Goal: Task Accomplishment & Management: Use online tool/utility

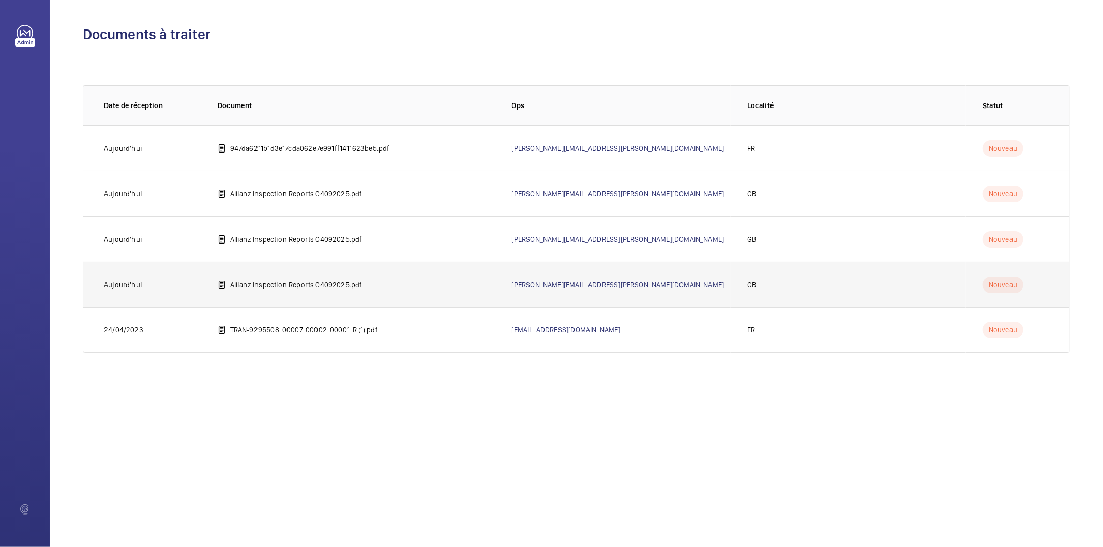
click at [337, 290] on p "Allianz Inspection Reports 04092025.pdf" at bounding box center [296, 285] width 132 height 10
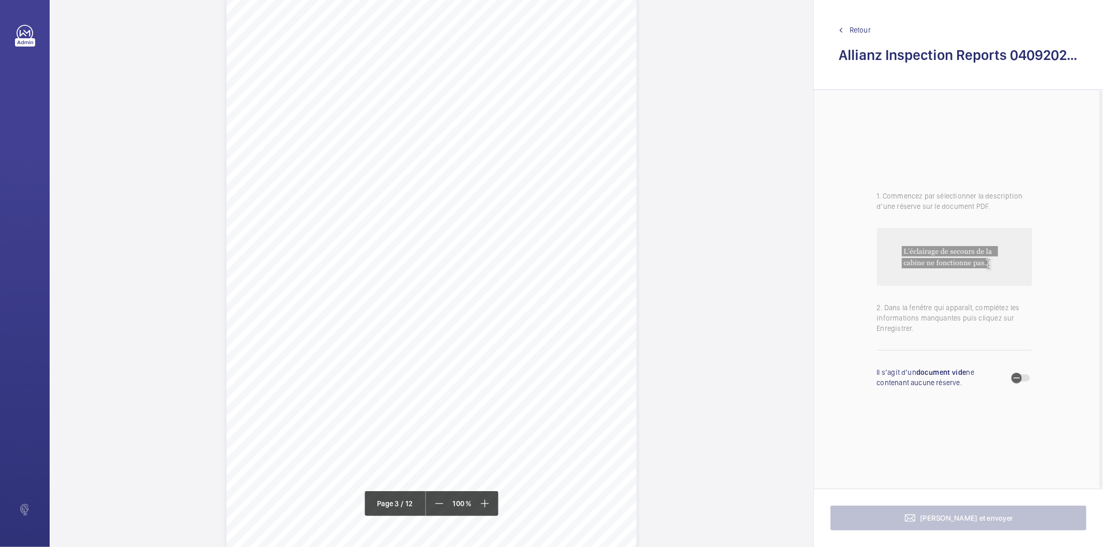
scroll to position [1206, 0]
click at [541, 181] on div "Lift Report Lifting Operations & Lifting Equipment Regulation 1998 Provision & …" at bounding box center [431, 271] width 410 height 580
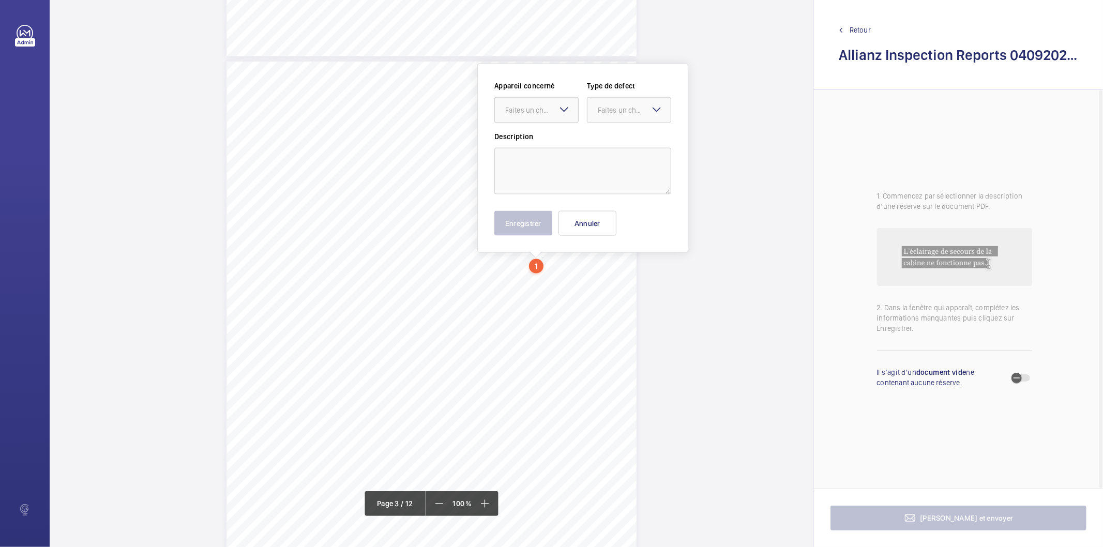
click at [544, 111] on div "Faites un choix" at bounding box center [541, 110] width 73 height 10
click at [597, 226] on button "Annuler" at bounding box center [587, 223] width 58 height 25
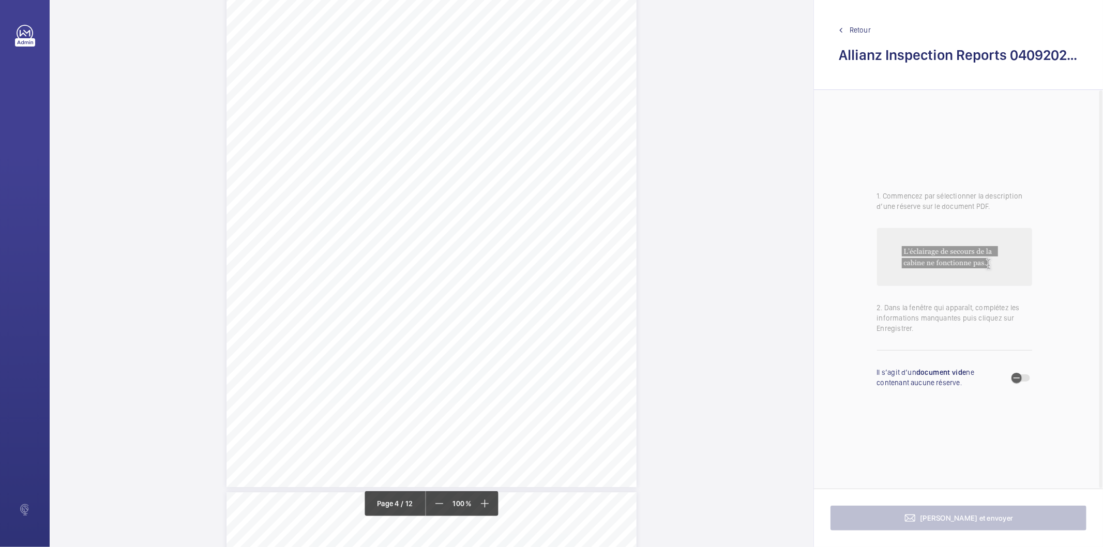
scroll to position [1543, 0]
click at [578, 332] on div "Lift Report Lifting Operations & Lifting Equipment Regulation 1998 Provision & …" at bounding box center [431, 519] width 410 height 580
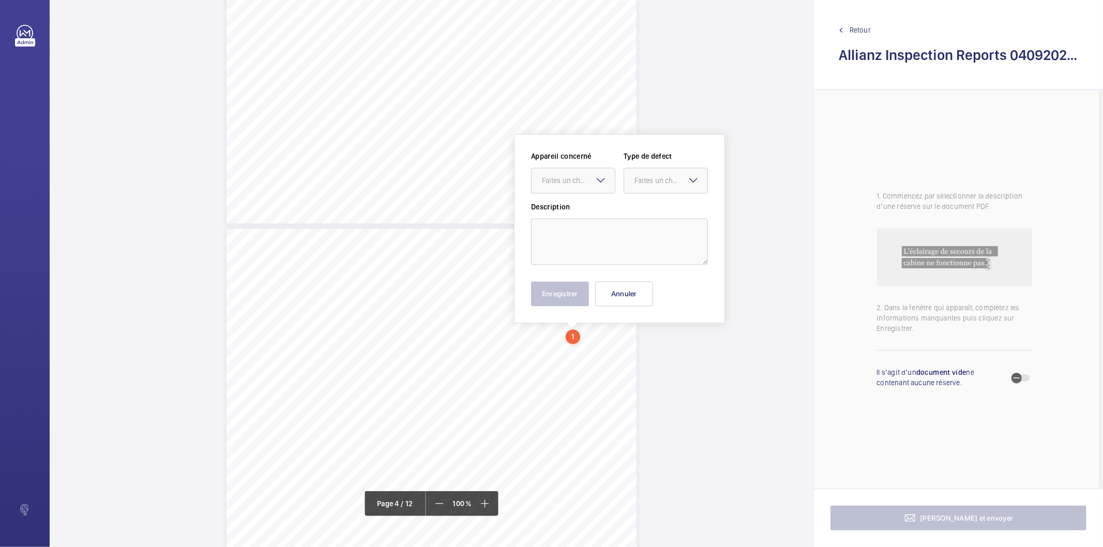
scroll to position [1615, 0]
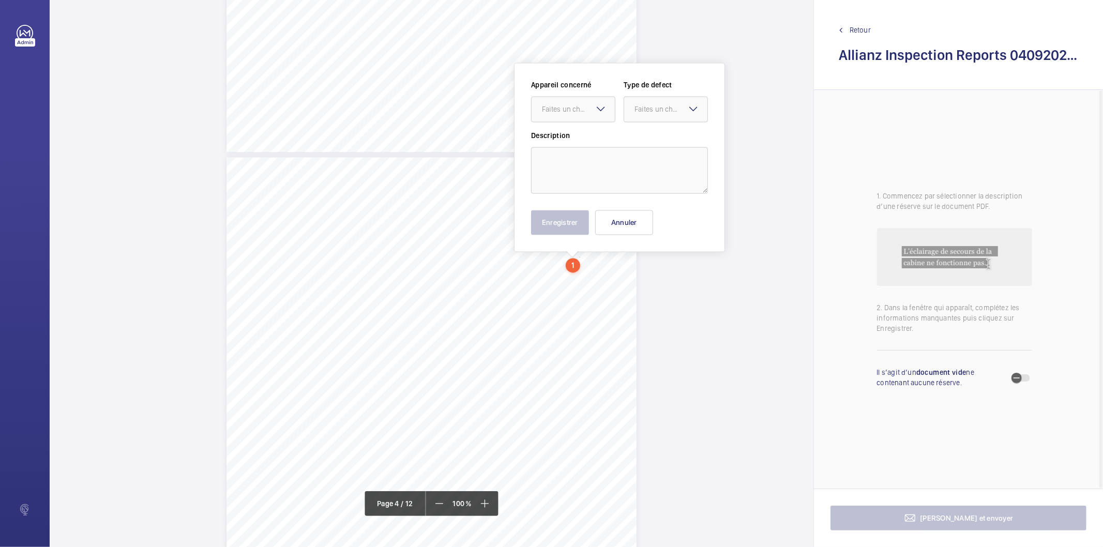
click at [598, 107] on mat-icon at bounding box center [601, 109] width 12 height 12
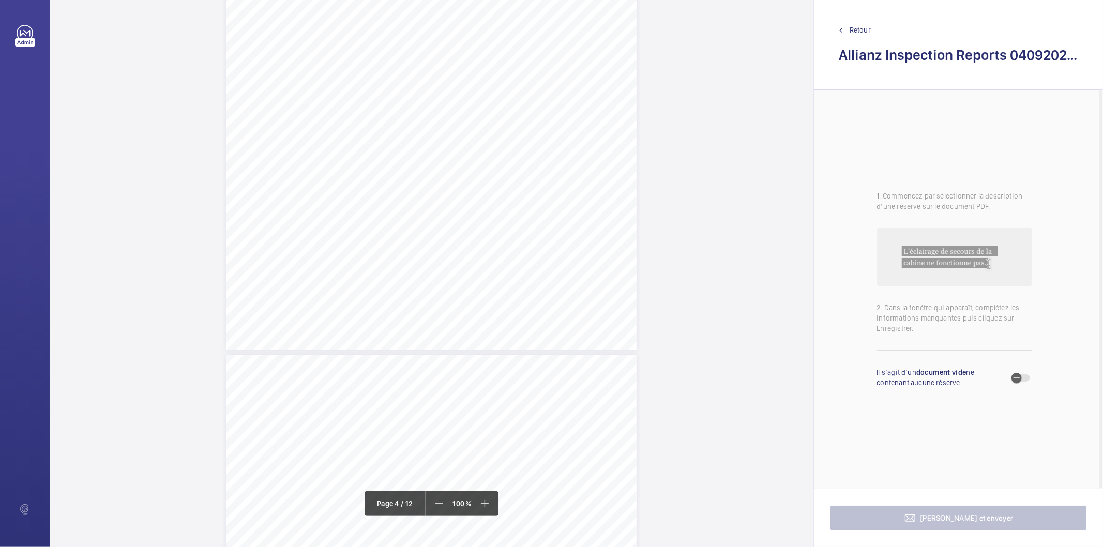
scroll to position [1482, 0]
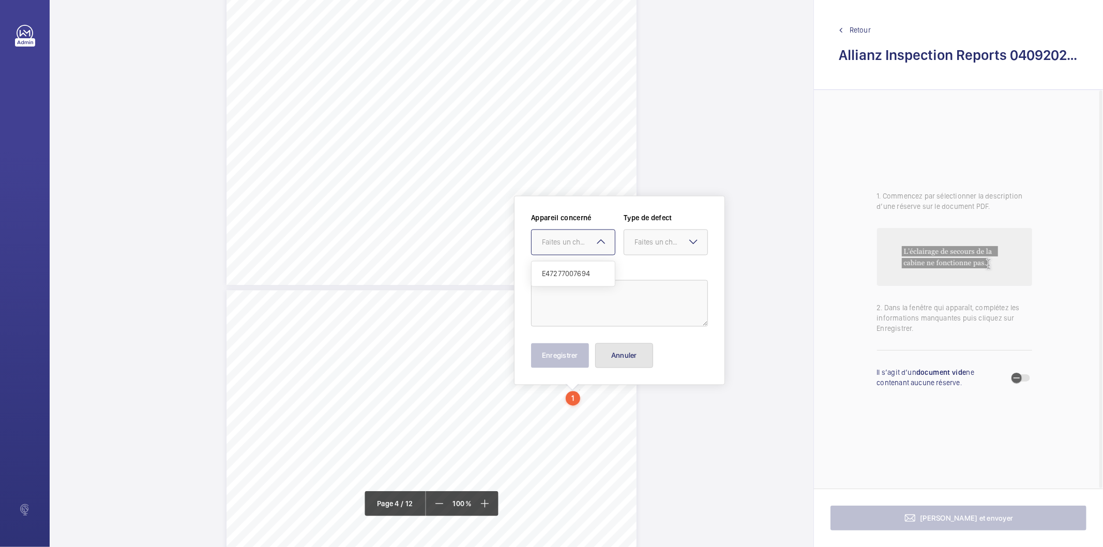
click at [608, 364] on button "Annuler" at bounding box center [624, 355] width 58 height 25
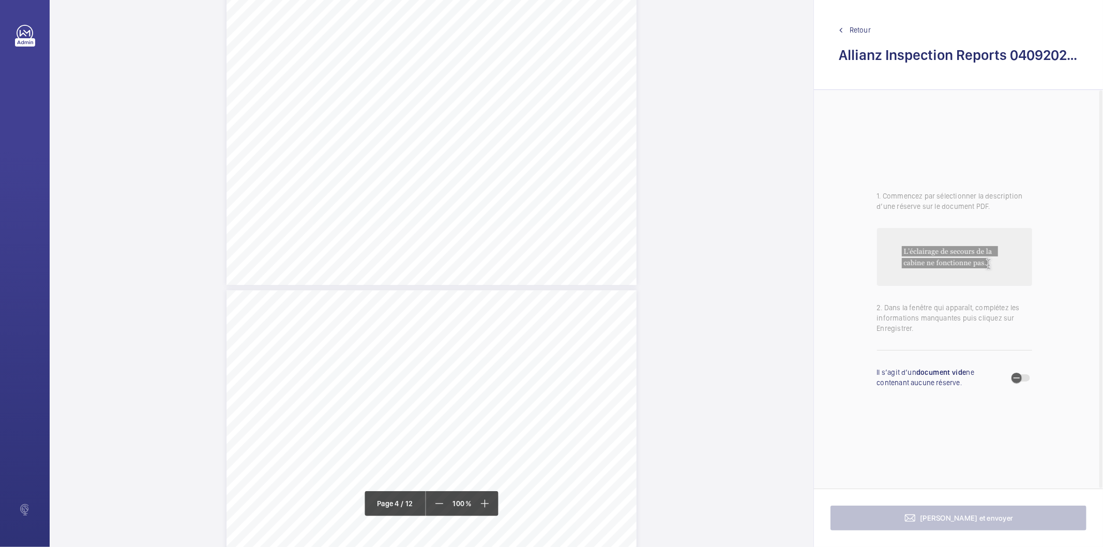
scroll to position [1045, 0]
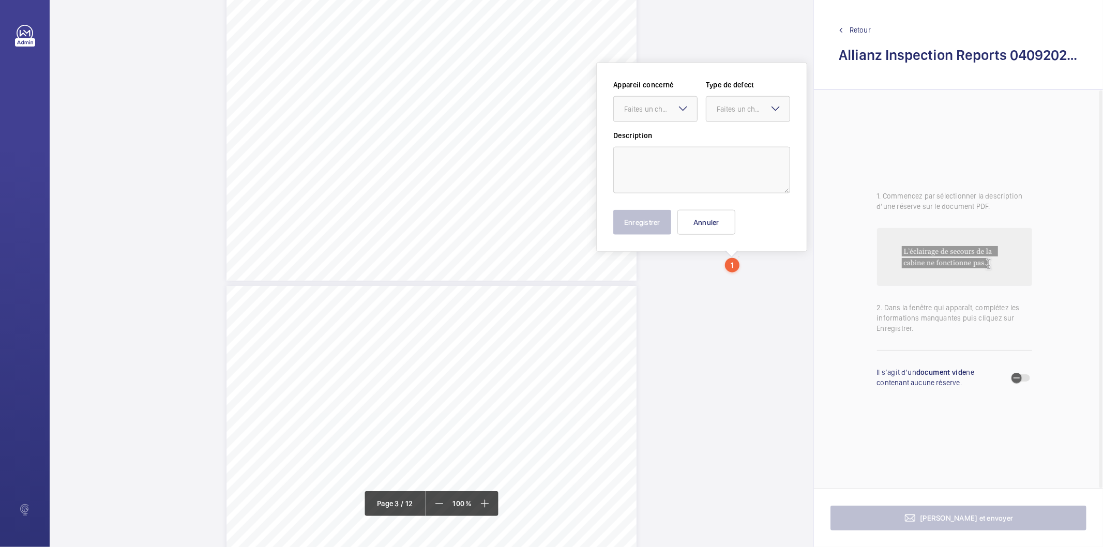
scroll to position [901, 0]
click at [686, 111] on mat-icon at bounding box center [683, 109] width 12 height 12
click at [664, 141] on span "E47277007694" at bounding box center [655, 141] width 63 height 10
click at [681, 109] on mat-icon at bounding box center [683, 109] width 12 height 12
click at [731, 109] on div "Faites un choix" at bounding box center [753, 109] width 73 height 10
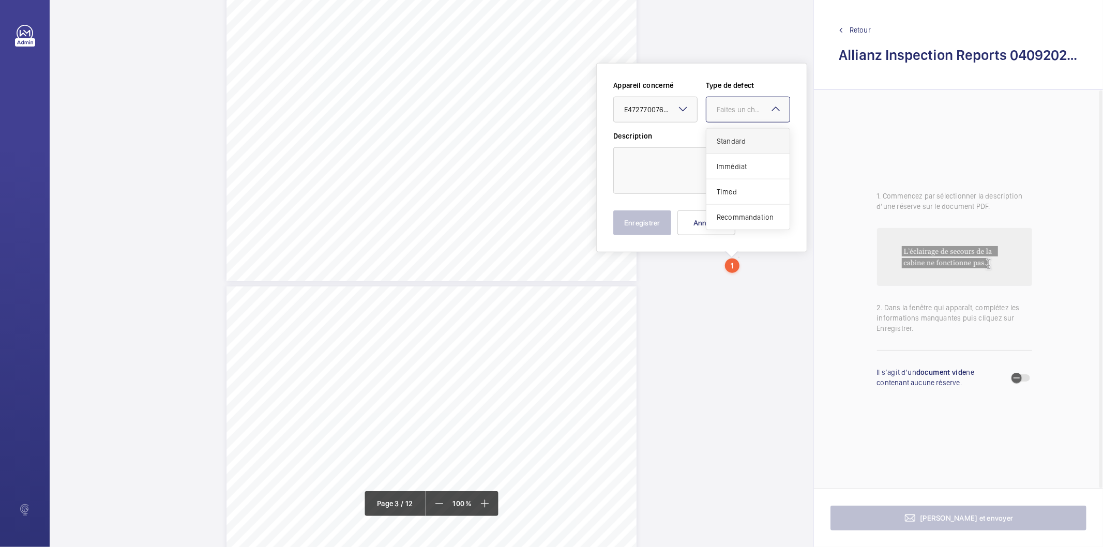
click at [722, 139] on span "Standard" at bounding box center [748, 141] width 63 height 10
click at [647, 172] on textarea at bounding box center [701, 170] width 177 height 47
type textarea "T"
click at [658, 221] on button "Enregistrer" at bounding box center [642, 222] width 58 height 25
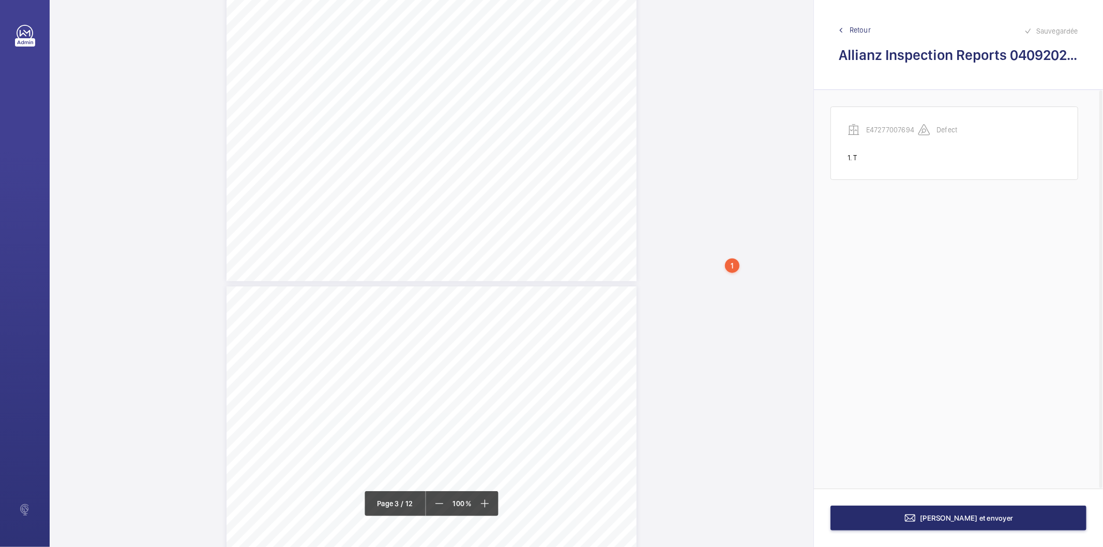
drag, startPoint x: 326, startPoint y: 389, endPoint x: 545, endPoint y: 397, distance: 218.8
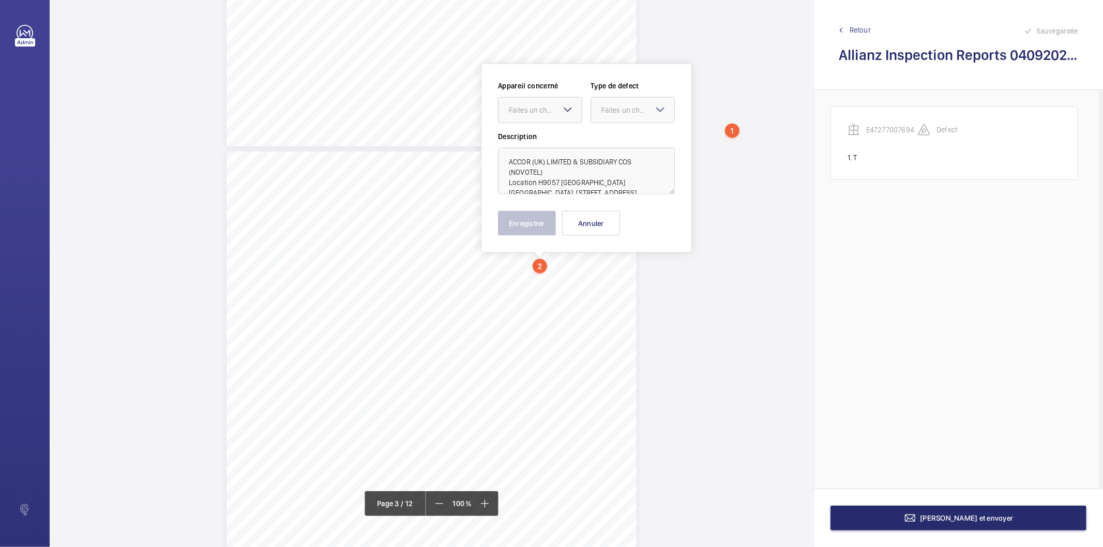
scroll to position [1036, 0]
click at [623, 180] on textarea "ACCOR (UK) LIMITED & SUBSIDIARY COS (NOVOTEL) Location H9057 [GEOGRAPHIC_DATA] …" at bounding box center [586, 170] width 177 height 47
click at [907, 54] on h2 "Allianz Inspection Reports 04092025.pdf" at bounding box center [958, 54] width 239 height 19
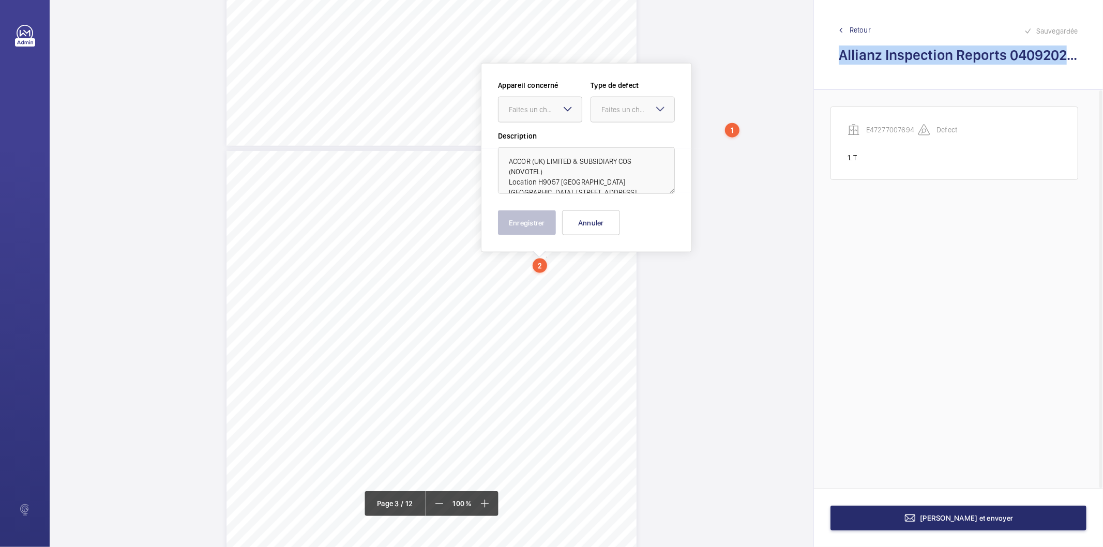
copy div "Allianz Inspection Reports 04092025.pdf"
click at [594, 228] on button "Annuler" at bounding box center [591, 222] width 58 height 25
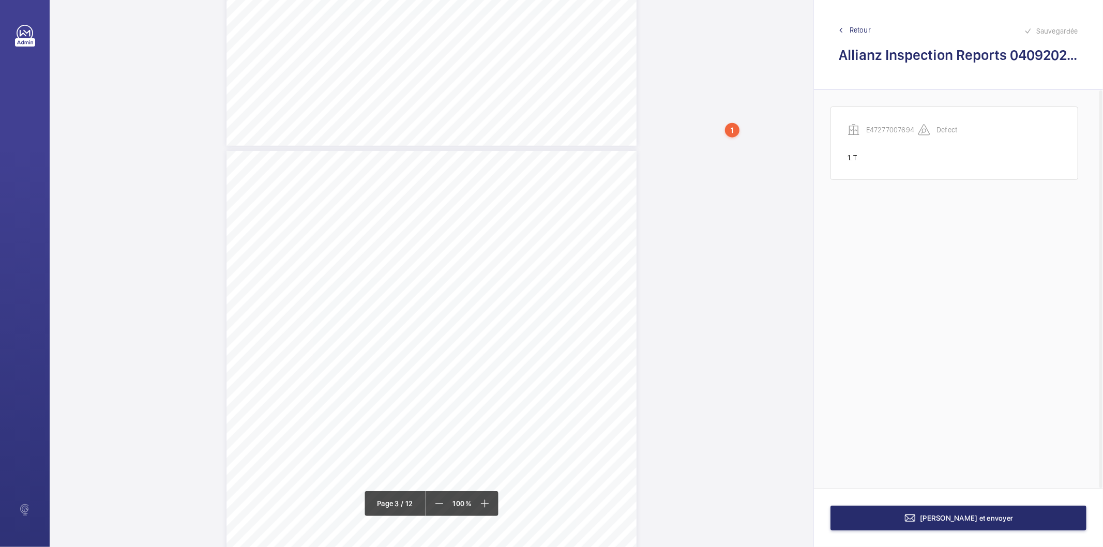
click at [736, 130] on div "1" at bounding box center [732, 130] width 14 height 14
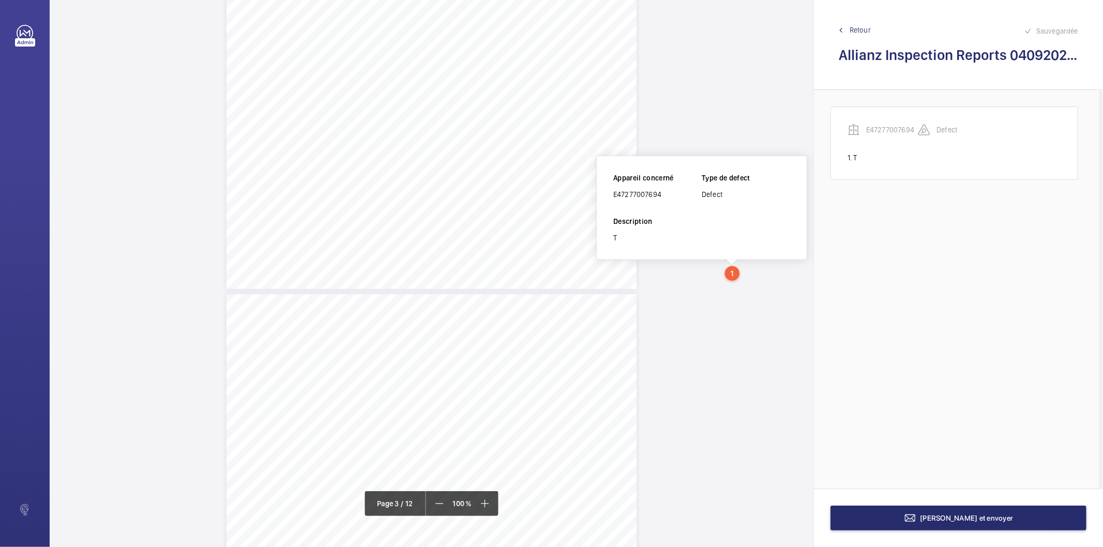
scroll to position [892, 0]
click at [793, 179] on wm-front-icon-button at bounding box center [787, 175] width 25 height 25
click at [763, 224] on div "Supprimer" at bounding box center [759, 224] width 82 height 19
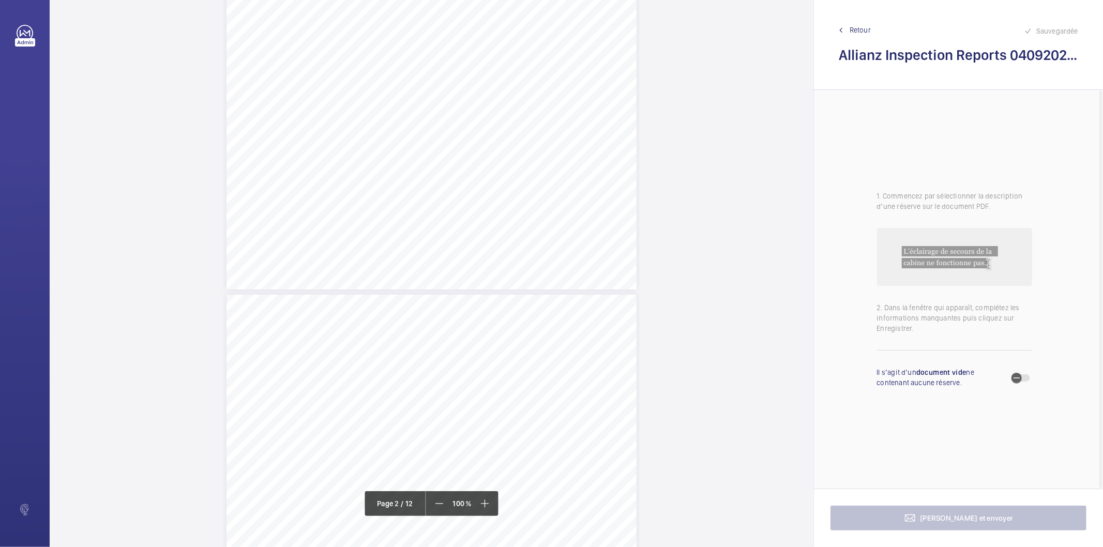
click at [864, 29] on span "Retour" at bounding box center [859, 30] width 21 height 10
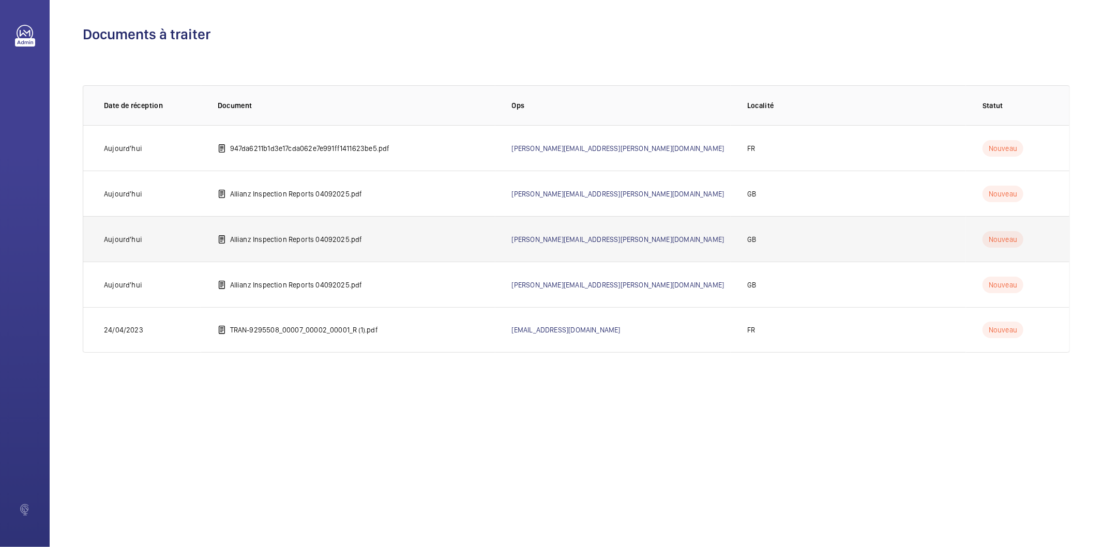
click at [288, 236] on p "Allianz Inspection Reports 04092025.pdf" at bounding box center [296, 239] width 132 height 10
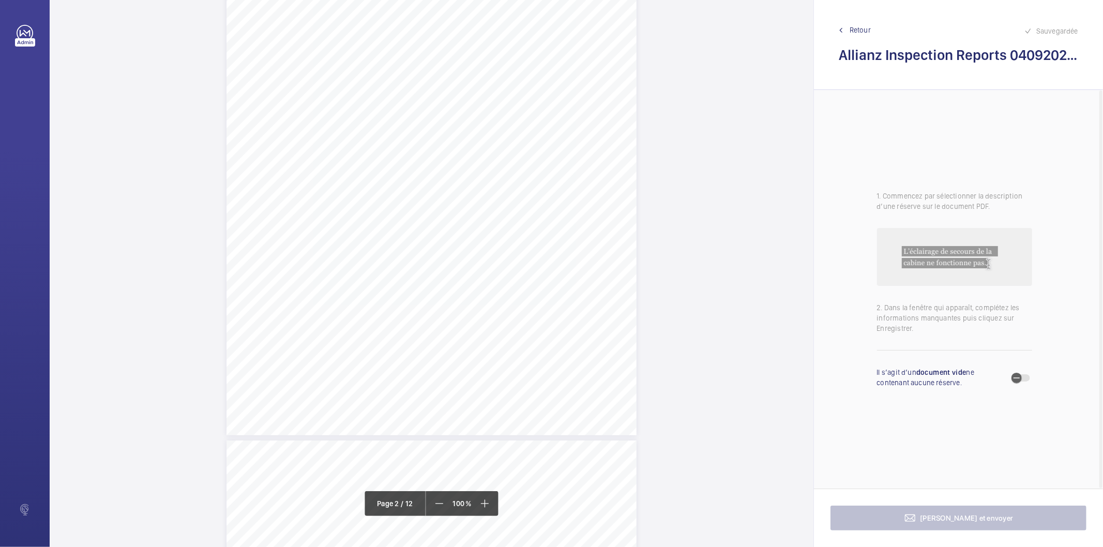
scroll to position [1149, 0]
click at [629, 224] on div "Lift Report Lifting Operations & Lifting Equipment Regulation 1998 Provision & …" at bounding box center [431, 328] width 410 height 580
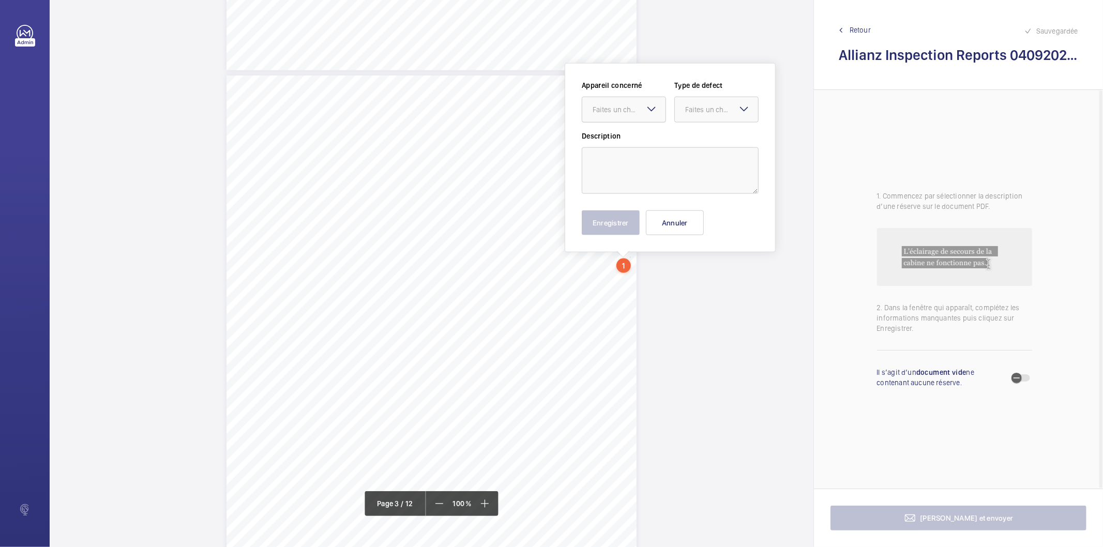
click at [637, 119] on div at bounding box center [623, 109] width 83 height 25
click at [658, 226] on button "Annuler" at bounding box center [675, 222] width 58 height 25
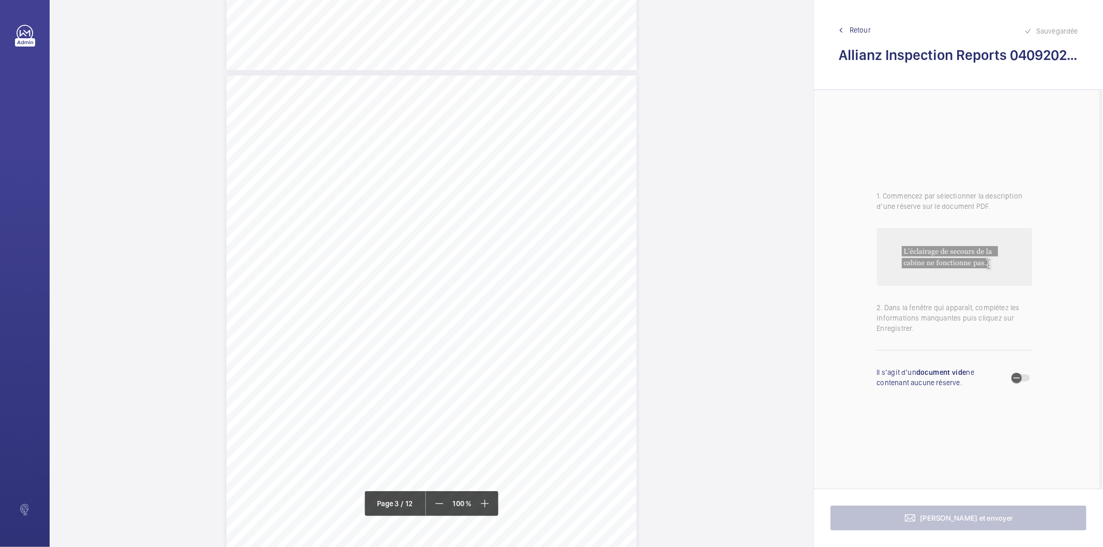
scroll to position [1469, 0]
click at [865, 24] on div "Sauvegardée Retour Allianz Inspection Reports 04092025.pdf" at bounding box center [958, 45] width 289 height 90
click at [851, 27] on span "Retour" at bounding box center [859, 30] width 21 height 10
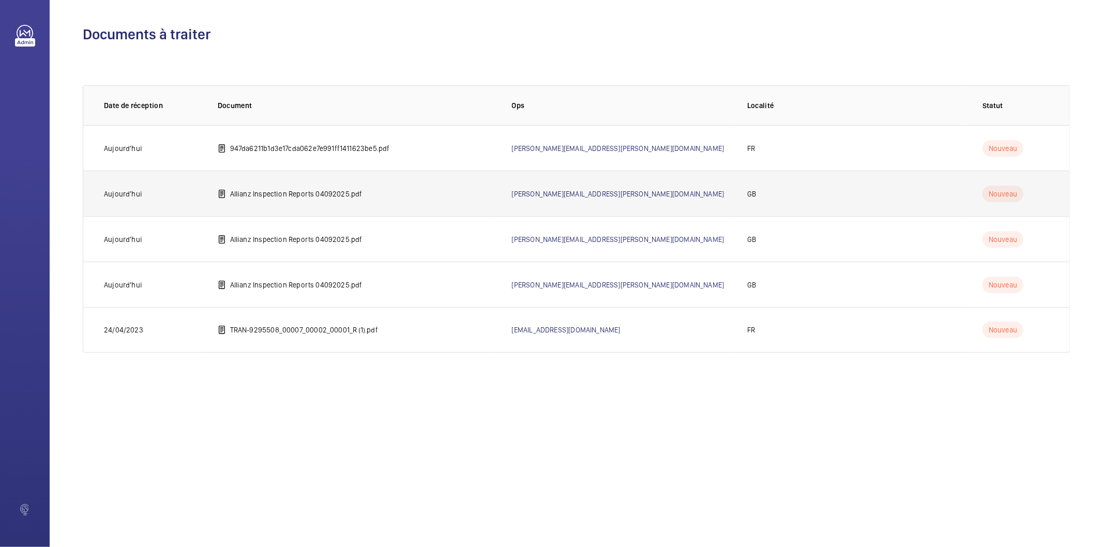
click at [343, 196] on p "Allianz Inspection Reports 04092025.pdf" at bounding box center [296, 194] width 132 height 10
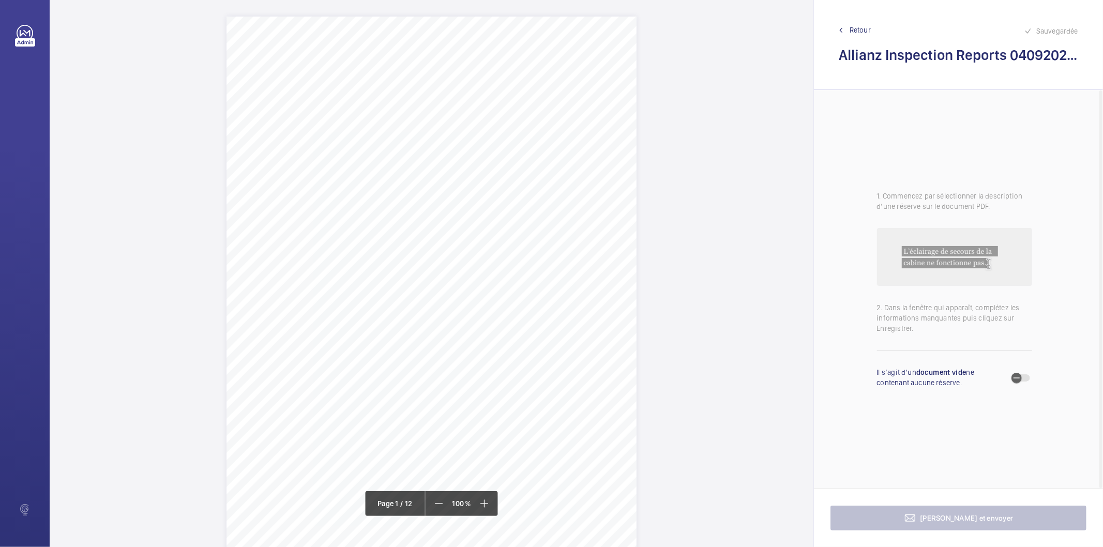
click at [523, 266] on div "Allianz Engineering Inspection Services Ltd, [STREET_ADDRESS]. Allianz Engineer…" at bounding box center [431, 307] width 410 height 580
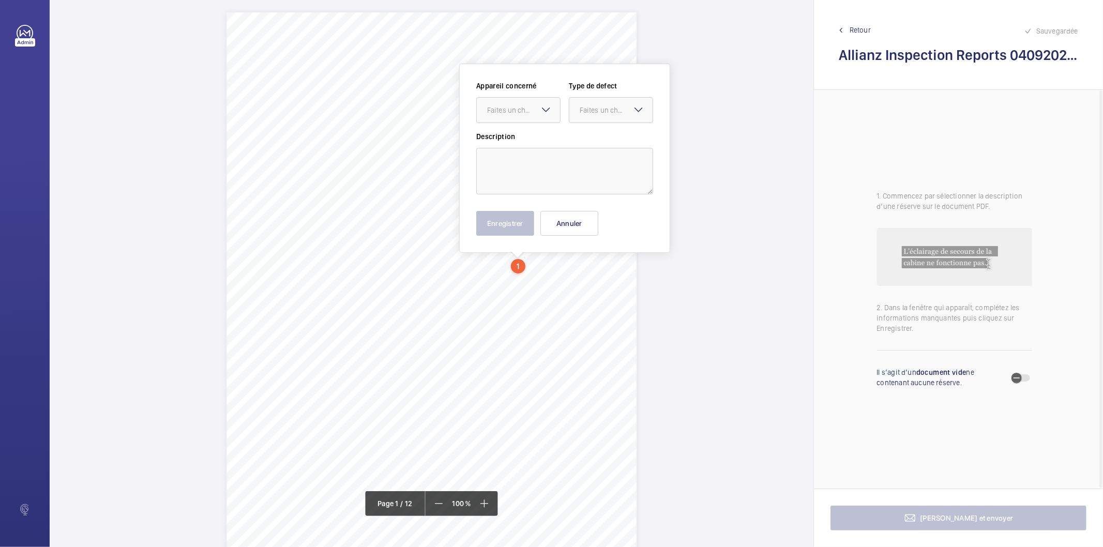
click at [545, 112] on mat-icon at bounding box center [546, 109] width 12 height 12
click at [557, 220] on button "Annuler" at bounding box center [569, 223] width 58 height 25
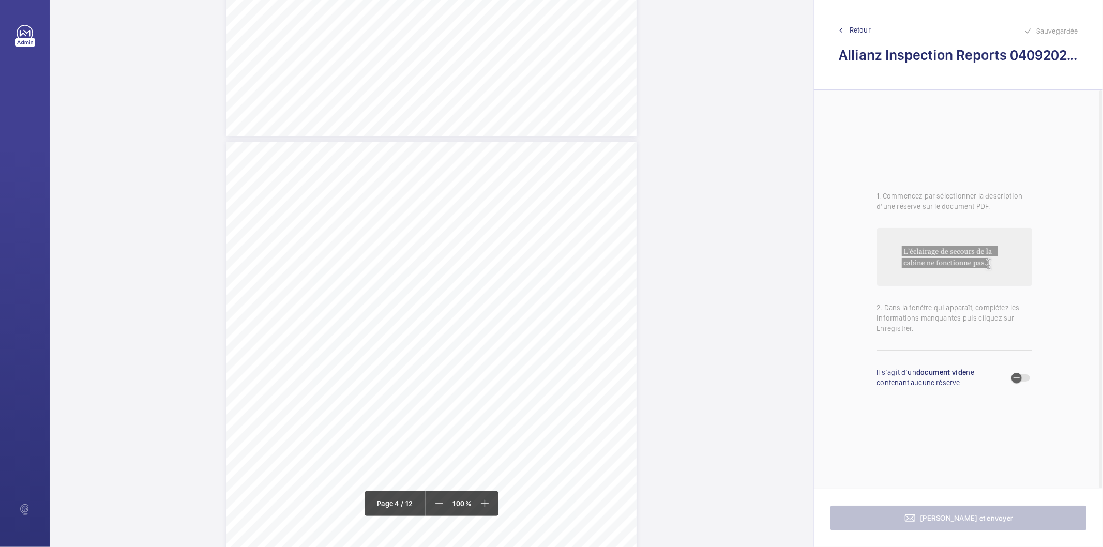
scroll to position [1570, 0]
click at [858, 32] on span "Retour" at bounding box center [859, 30] width 21 height 10
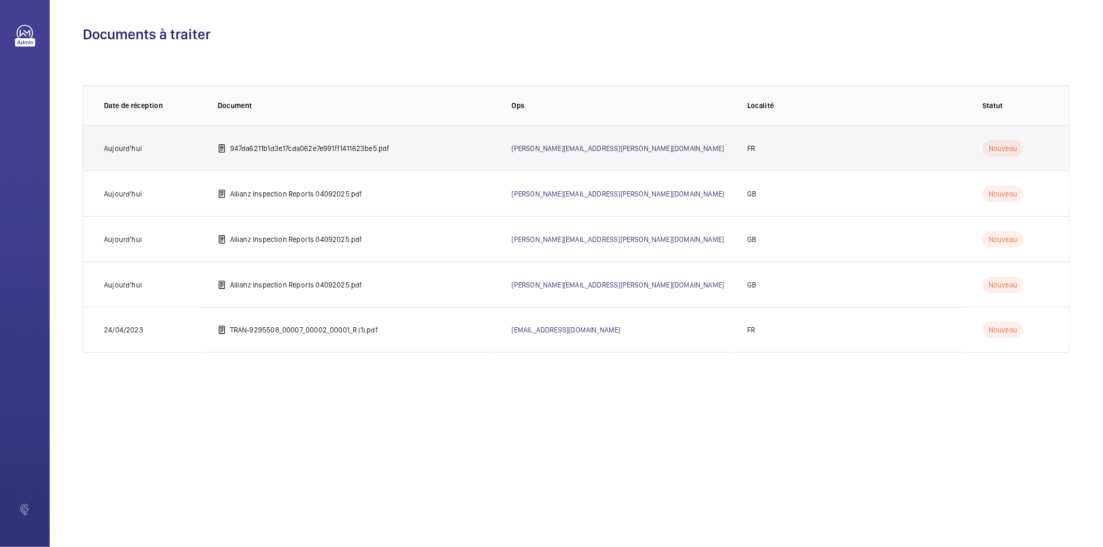
click at [337, 148] on p "947da6211b1d3e17cda062e7e991ff1411623be5.pdf" at bounding box center [310, 148] width 160 height 10
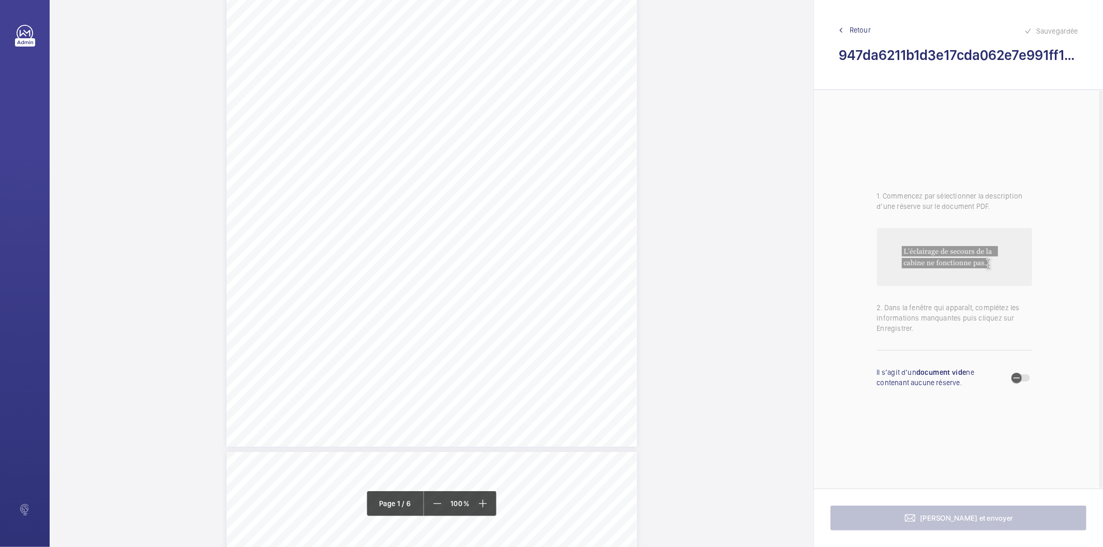
scroll to position [172, 0]
drag, startPoint x: 258, startPoint y: 192, endPoint x: 375, endPoint y: 203, distance: 117.3
click at [375, 203] on div "LESPACE [STREET_ADDRESS] TRANSPORT MECANIQUE Vérification générale périodique R…" at bounding box center [431, 134] width 410 height 580
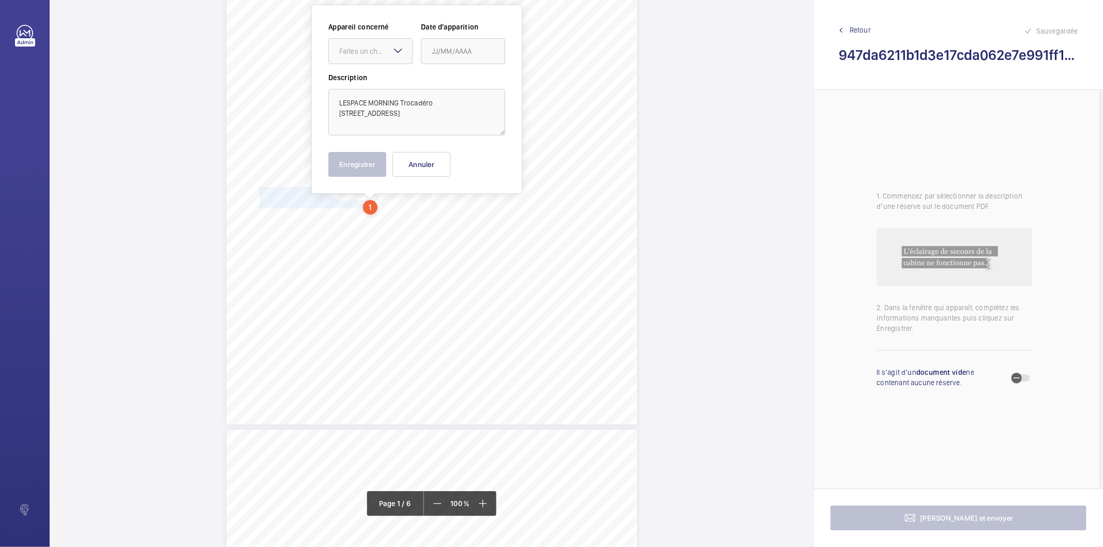
scroll to position [114, 0]
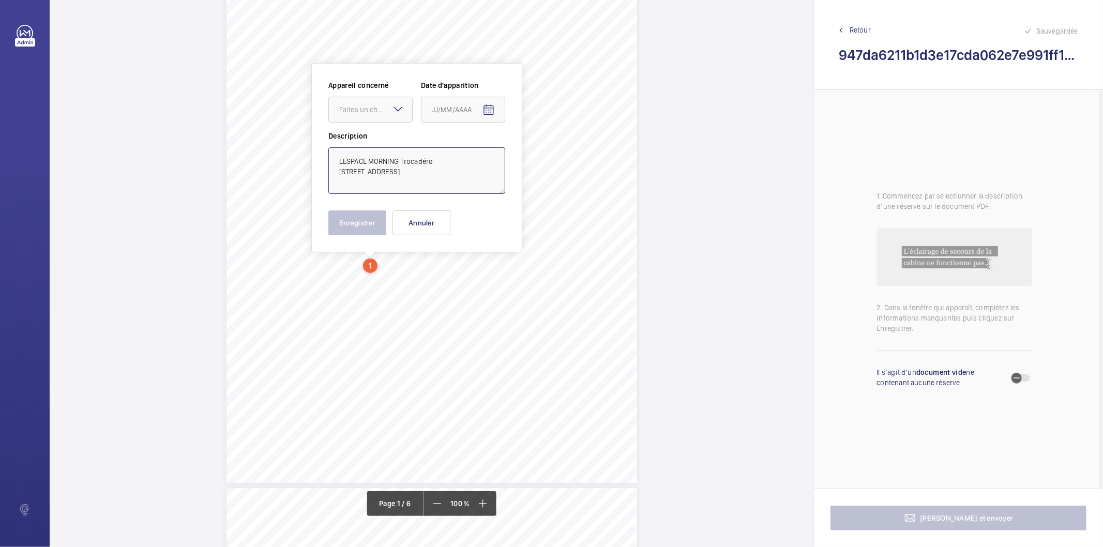
drag, startPoint x: 433, startPoint y: 180, endPoint x: 334, endPoint y: 161, distance: 100.6
click at [334, 161] on textarea "LESPACE MORNING Trocadéro [STREET_ADDRESS]" at bounding box center [416, 170] width 177 height 47
click at [428, 229] on button "Annuler" at bounding box center [421, 222] width 58 height 25
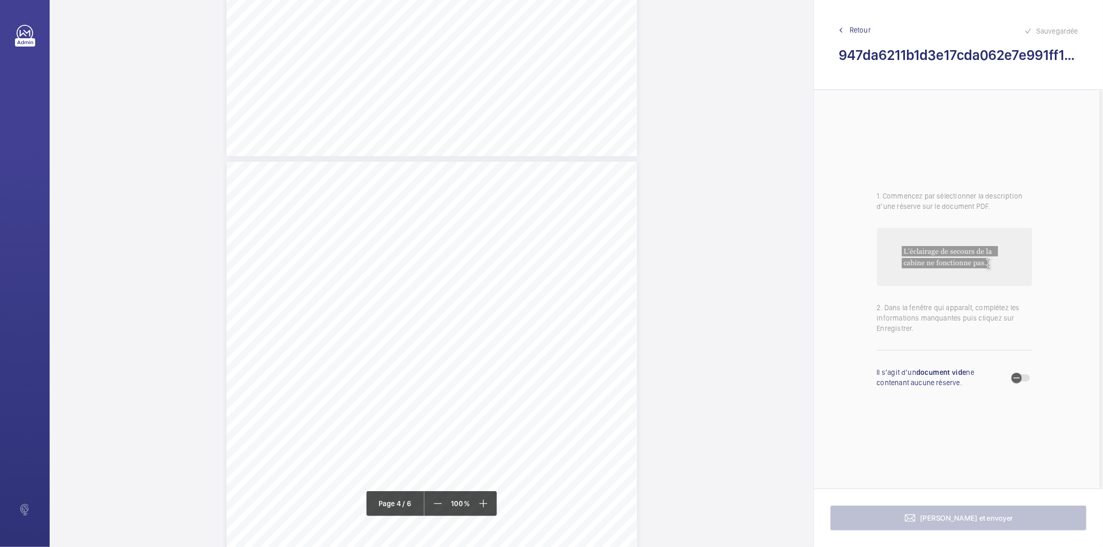
scroll to position [1607, 0]
drag, startPoint x: 341, startPoint y: 265, endPoint x: 530, endPoint y: 268, distance: 188.7
click at [530, 268] on div "Affaire n° : 250138840000148/847000 / Référence du rapport : 38840/25/9351 Natu…" at bounding box center [431, 455] width 410 height 580
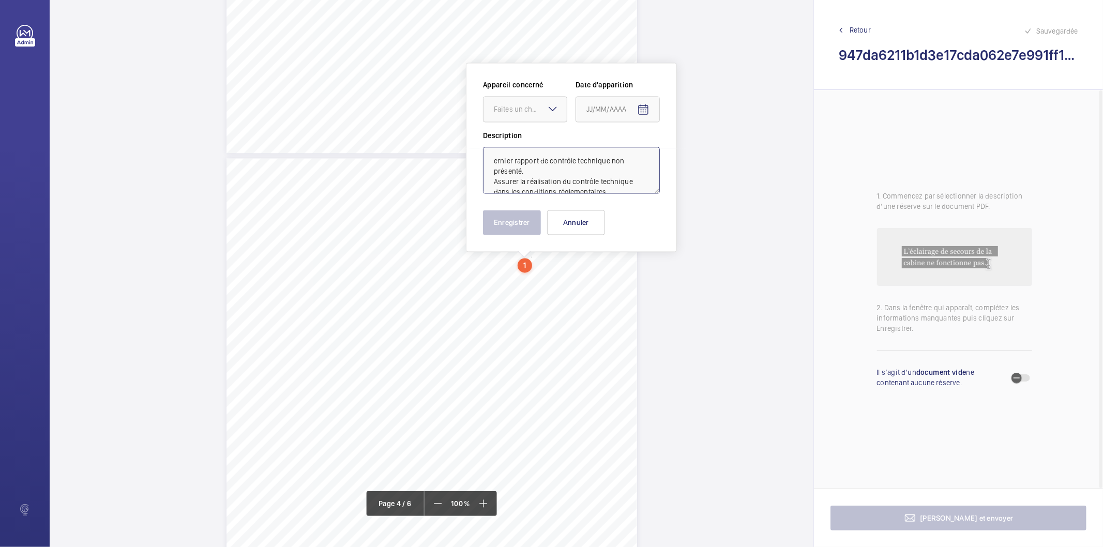
click at [561, 147] on textarea "ernier rapport de contrôle technique non présenté. Assurer la réalisation du co…" at bounding box center [571, 170] width 177 height 47
click at [568, 162] on textarea "ernier rapport de contrôle technique non présenté. Assurer la réalisation du co…" at bounding box center [571, 170] width 177 height 47
click at [538, 109] on div "Faites un choix" at bounding box center [530, 109] width 73 height 10
type textarea "Dernier rapport de contrôle technique non présenté. Assurer la réalisation du c…"
click at [644, 108] on mat-icon "Open calendar" at bounding box center [643, 110] width 12 height 12
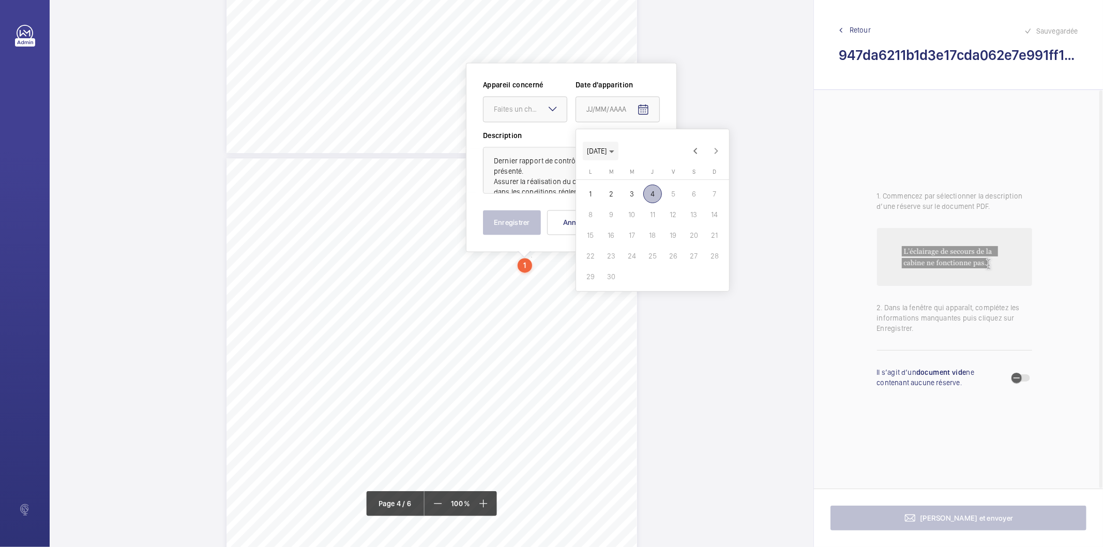
click at [614, 151] on icon "Choose month and year" at bounding box center [611, 151] width 5 height 3
click at [702, 286] on span "2025" at bounding box center [706, 286] width 33 height 19
click at [670, 205] on span "JUIL." at bounding box center [670, 203] width 33 height 19
click at [629, 194] on span "2" at bounding box center [631, 194] width 19 height 19
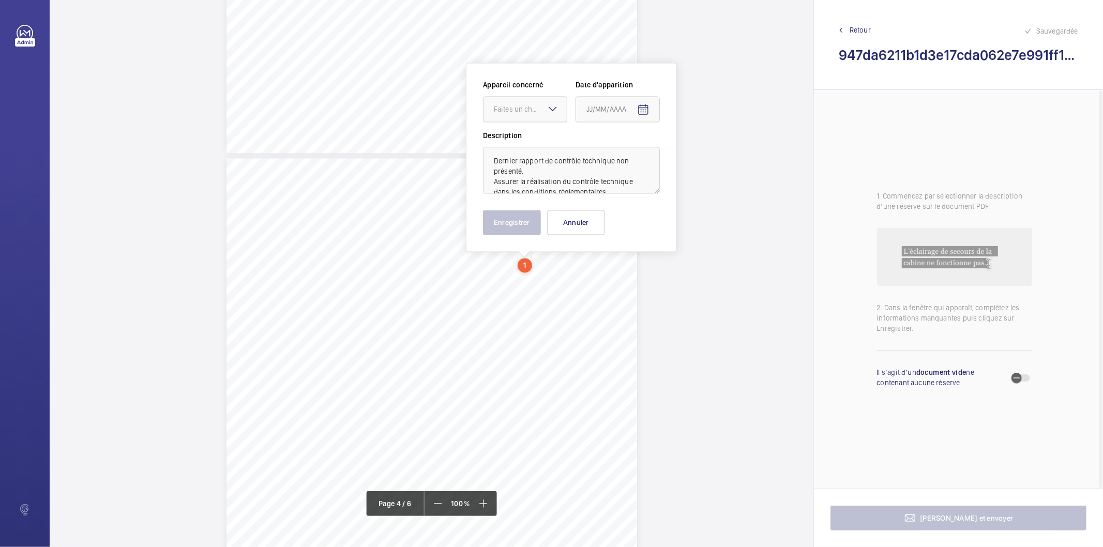
type input "[DATE]"
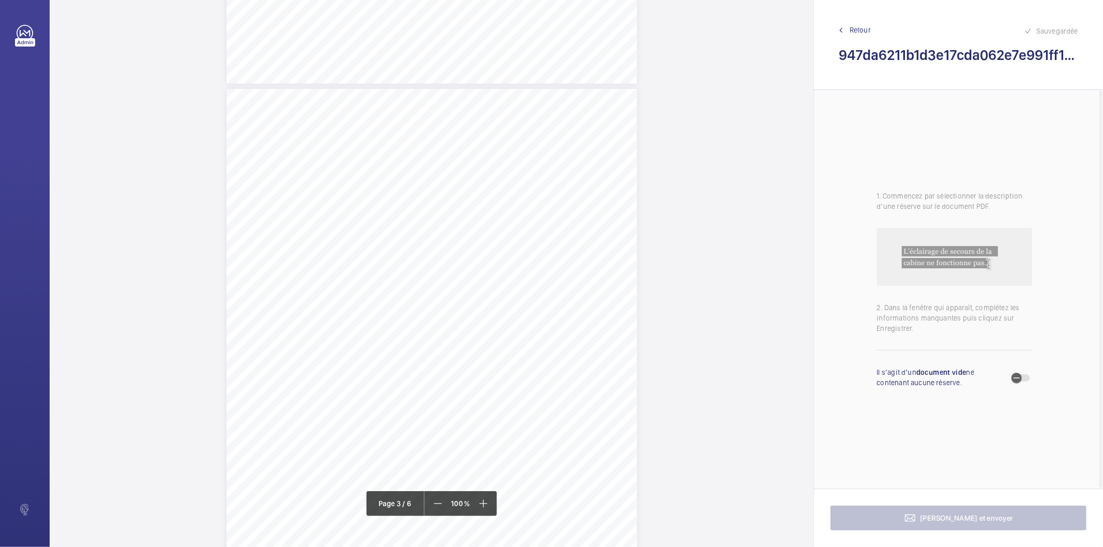
scroll to position [1383, 0]
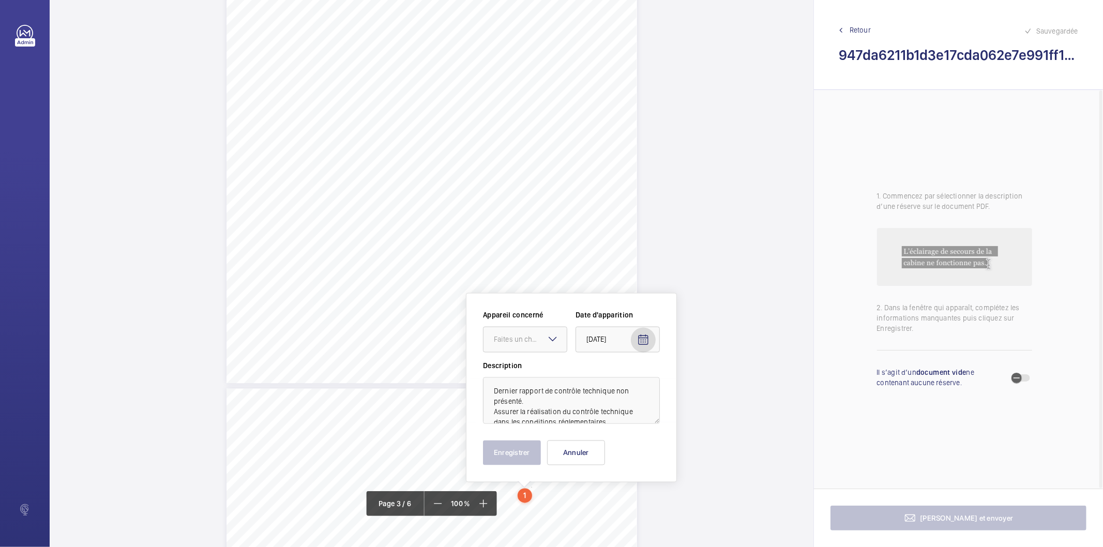
click at [552, 341] on mat-icon at bounding box center [552, 339] width 12 height 12
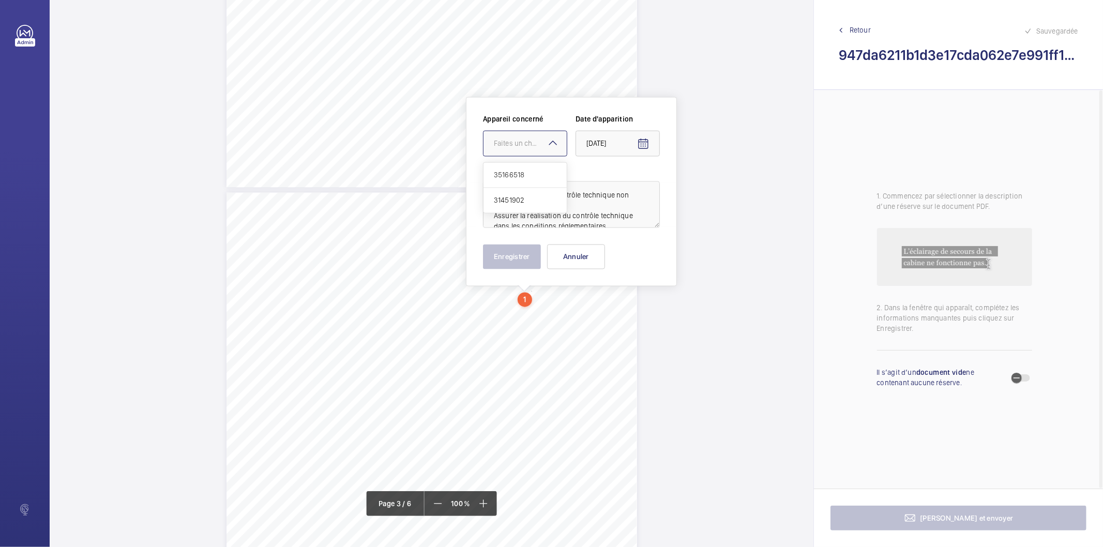
scroll to position [1614, 0]
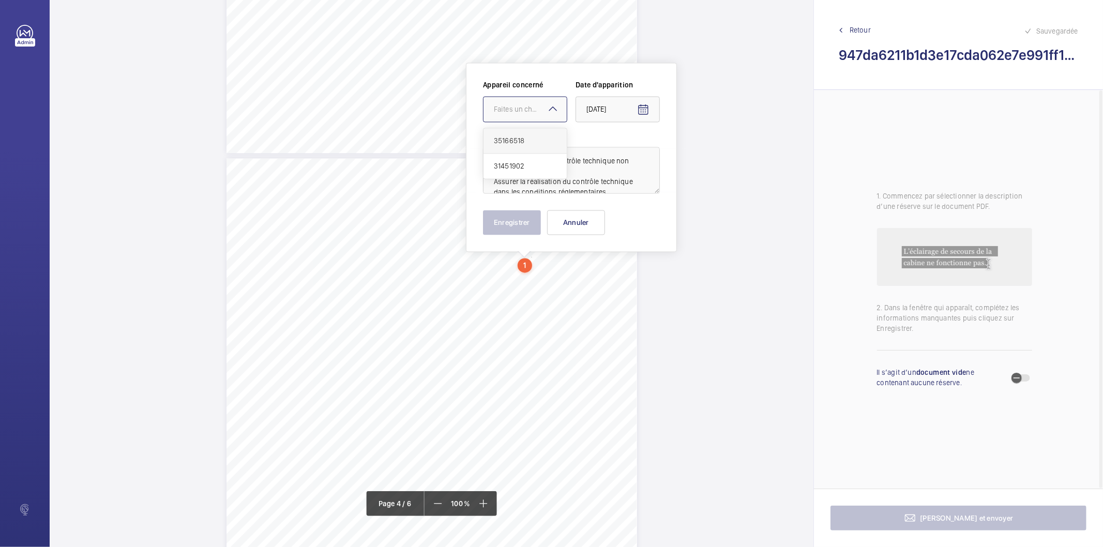
click at [518, 138] on span "35166518" at bounding box center [525, 141] width 63 height 10
click at [512, 220] on button "Enregistrer" at bounding box center [512, 222] width 58 height 25
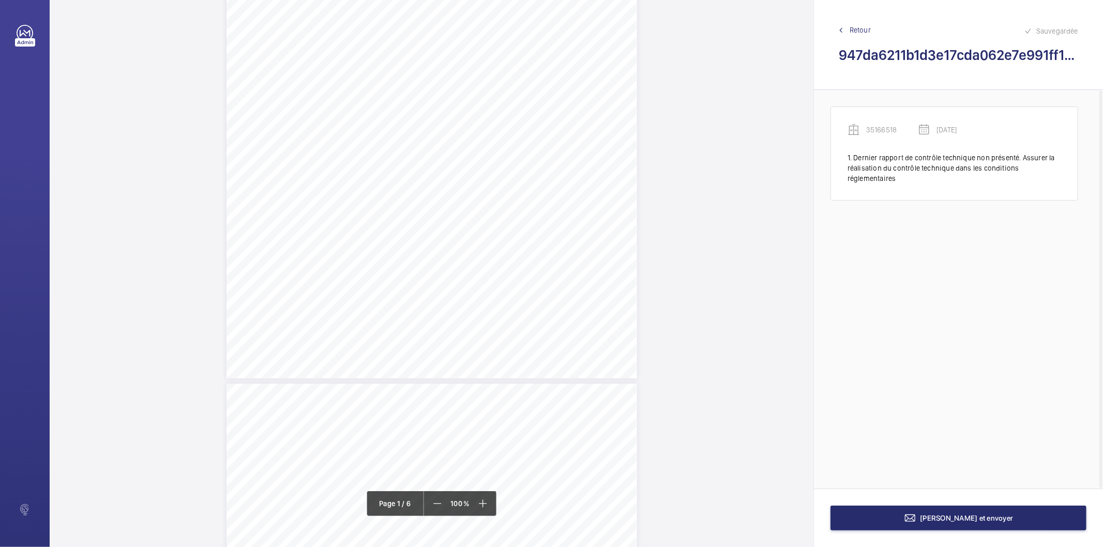
scroll to position [182, 0]
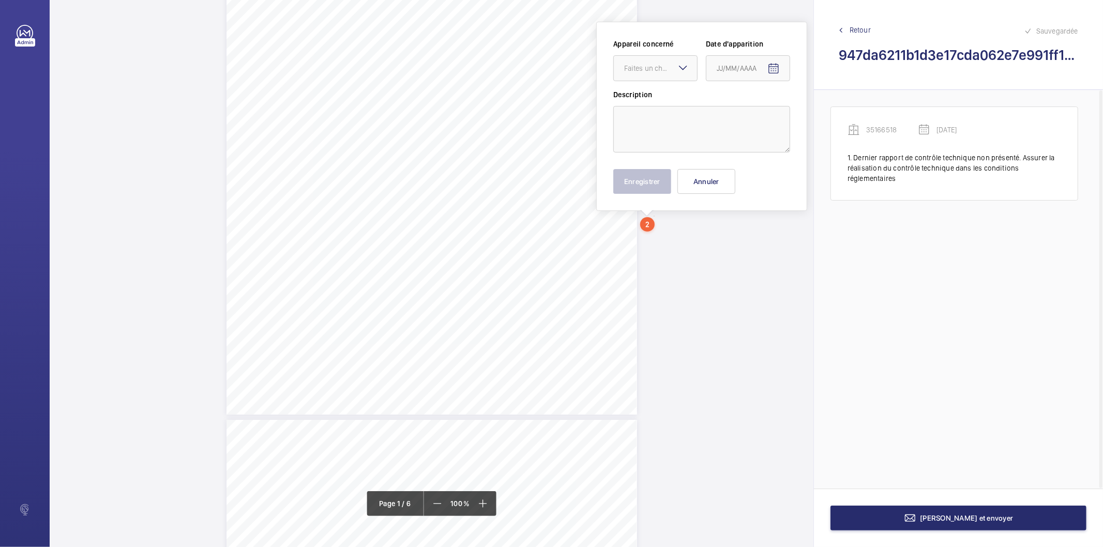
scroll to position [141, 0]
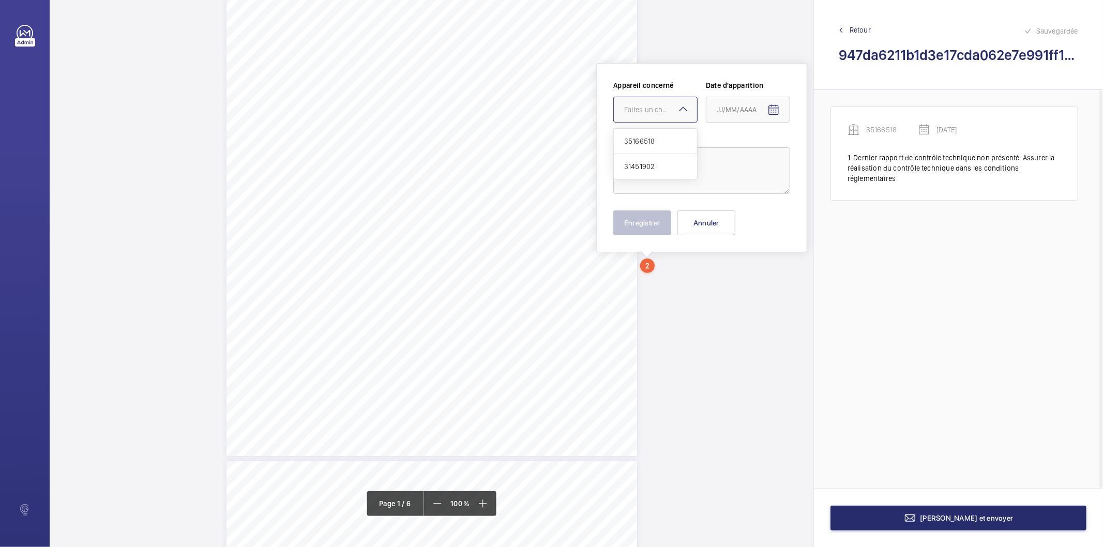
click at [683, 110] on mat-icon at bounding box center [683, 109] width 12 height 12
click at [857, 30] on span "Retour" at bounding box center [859, 30] width 21 height 10
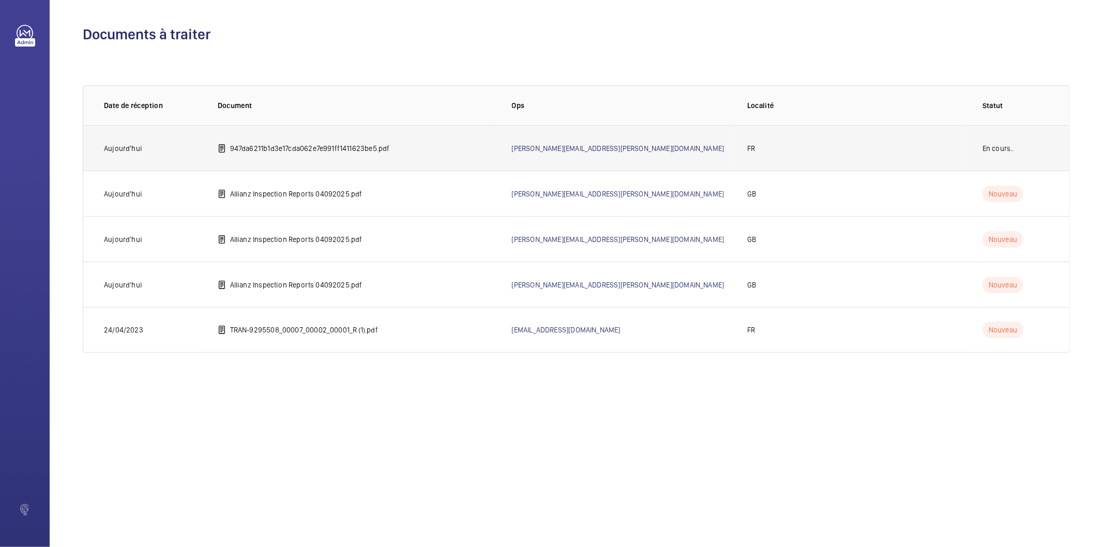
click at [358, 147] on p "947da6211b1d3e17cda062e7e991ff1411623be5.pdf" at bounding box center [310, 148] width 160 height 10
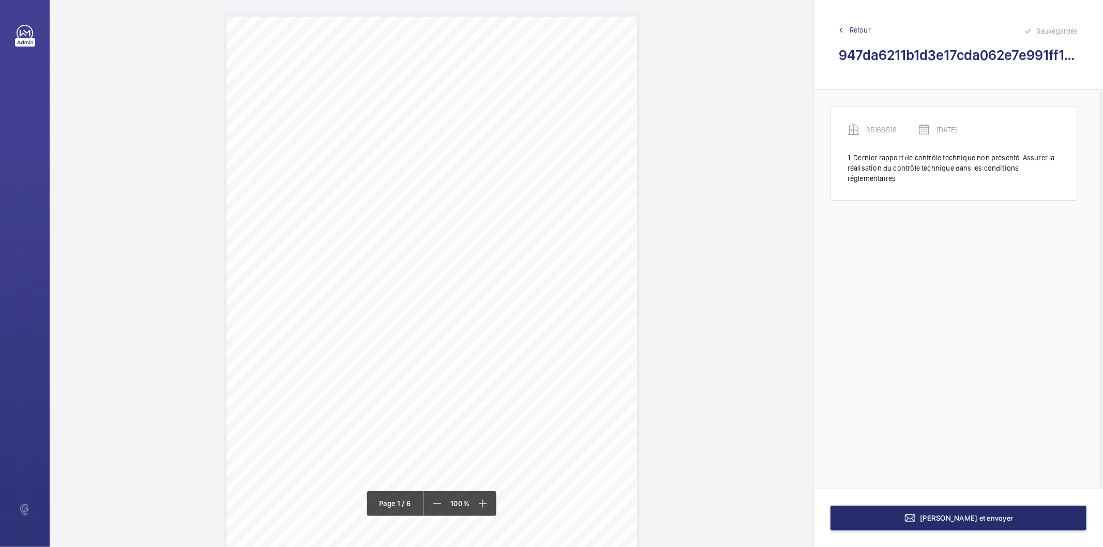
click at [932, 57] on h2 "947da6211b1d3e17cda062e7e991ff1411623be5.pdf" at bounding box center [958, 54] width 239 height 19
copy h2 "947da6211b1d3e17cda062e7e991ff1411623be5"
click at [526, 214] on div "1" at bounding box center [525, 213] width 14 height 14
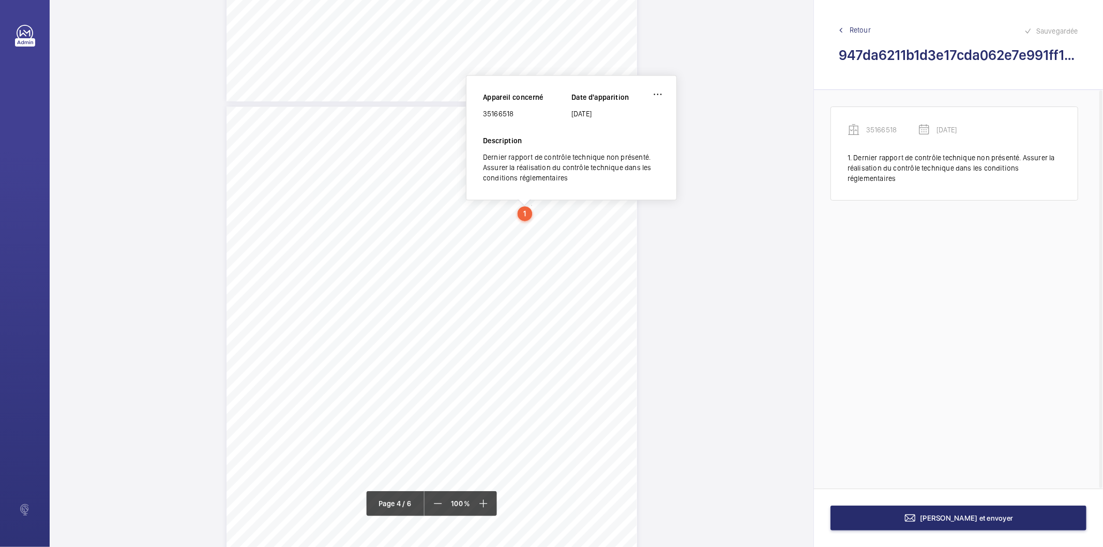
scroll to position [1605, 0]
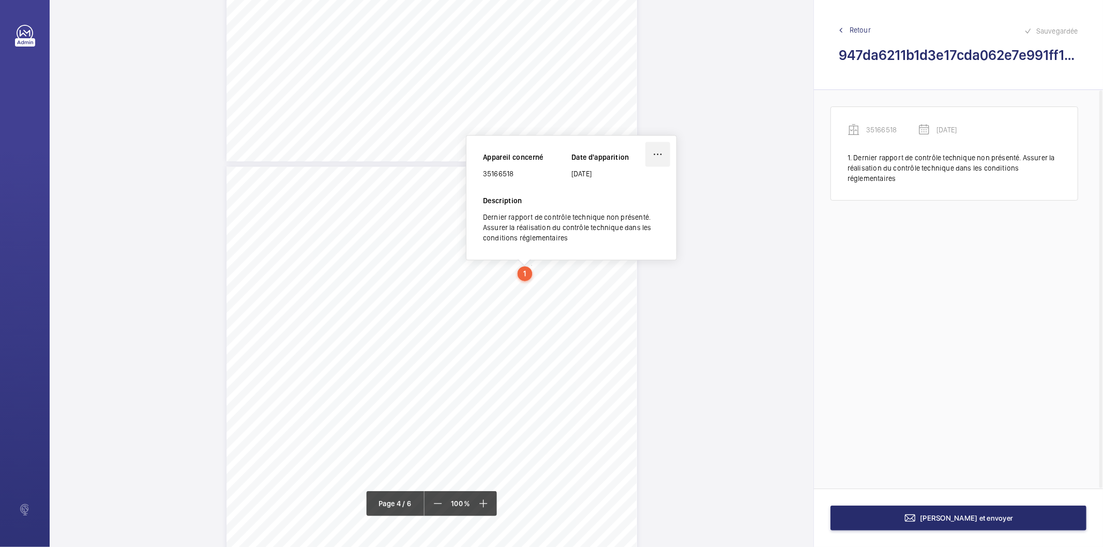
click at [660, 161] on wm-front-icon-button at bounding box center [657, 154] width 25 height 25
click at [617, 200] on div "Supprimer" at bounding box center [629, 203] width 82 height 19
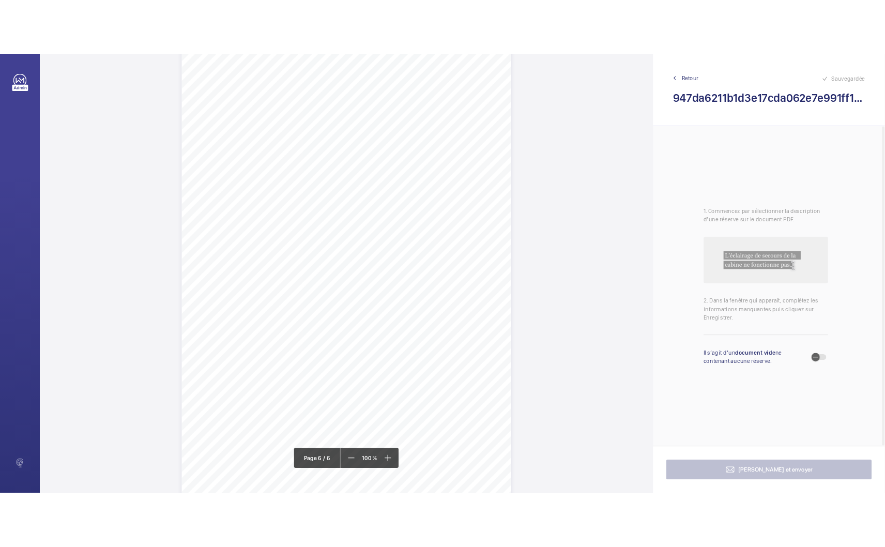
scroll to position [2997, 0]
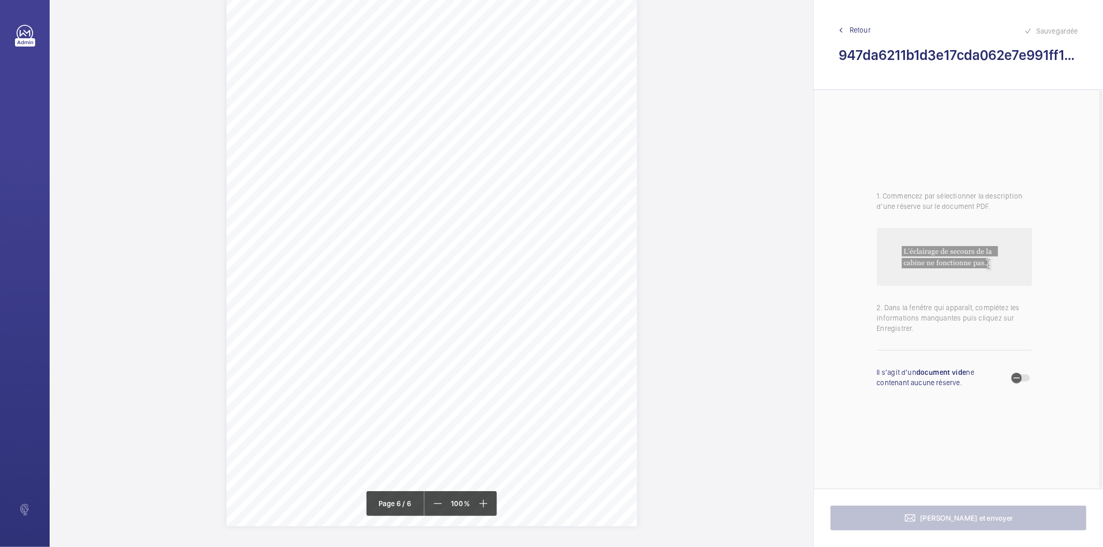
click at [562, 328] on div "Affaire n° : 250138840000148/847000 / Référence du rapport : 38840/25/9351 Natu…" at bounding box center [431, 236] width 410 height 580
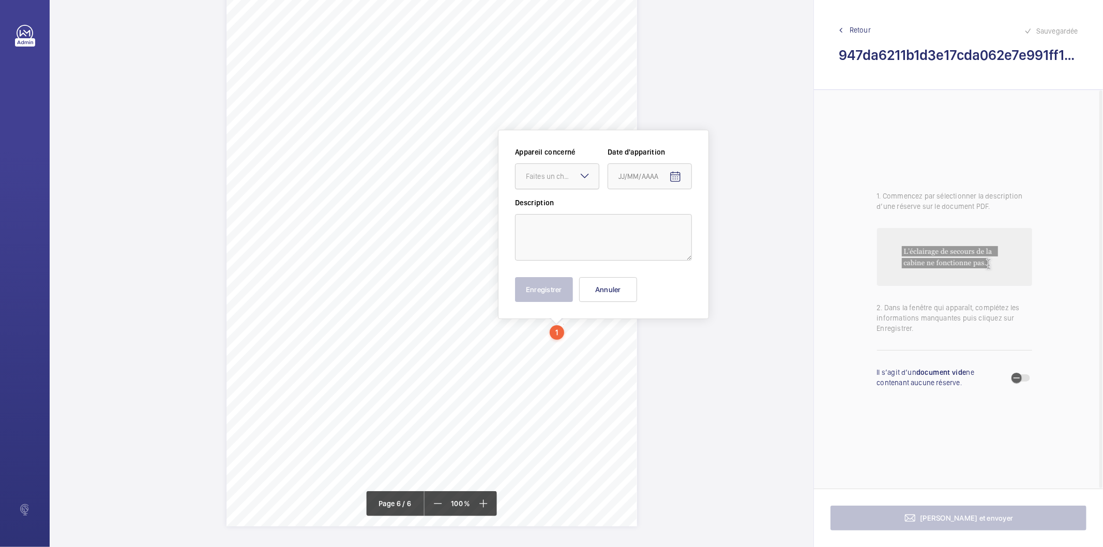
click at [556, 176] on div "Faites un choix" at bounding box center [562, 176] width 73 height 10
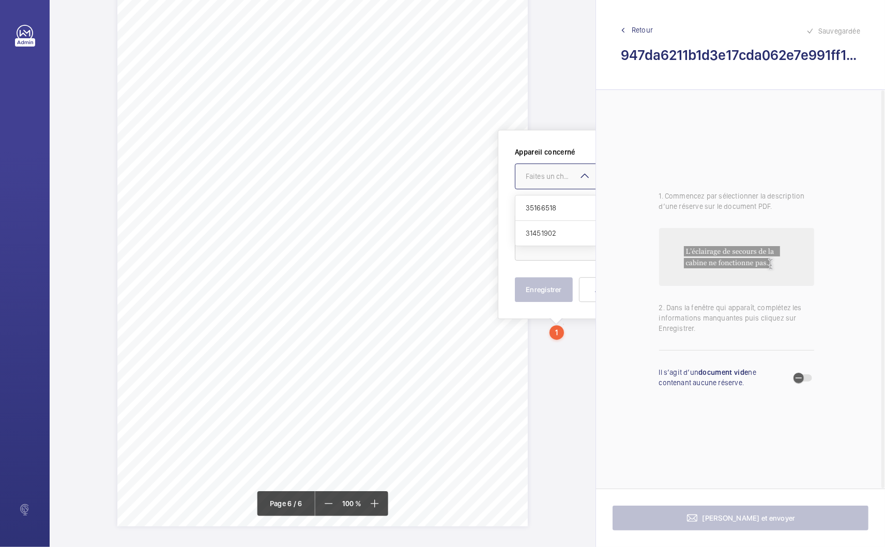
click at [652, 30] on span "Retour" at bounding box center [642, 30] width 21 height 10
